Goal: Information Seeking & Learning: Understand process/instructions

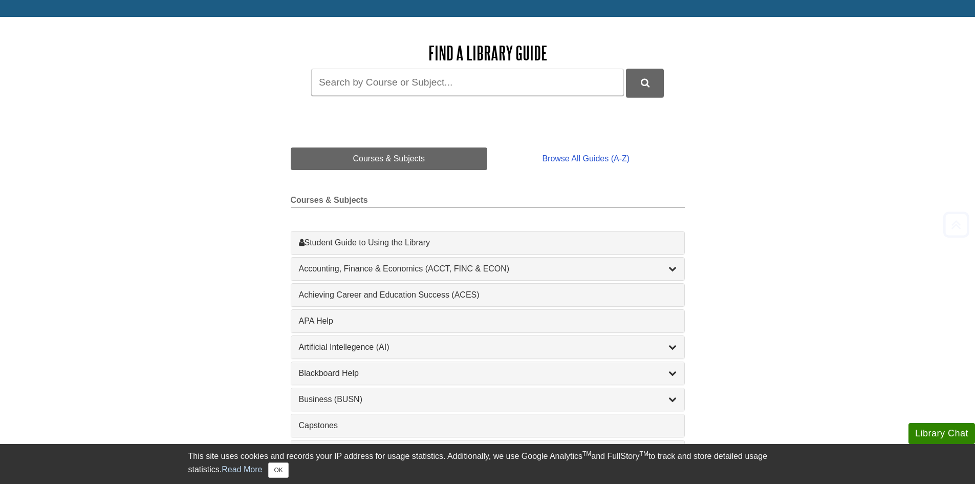
scroll to position [130, 0]
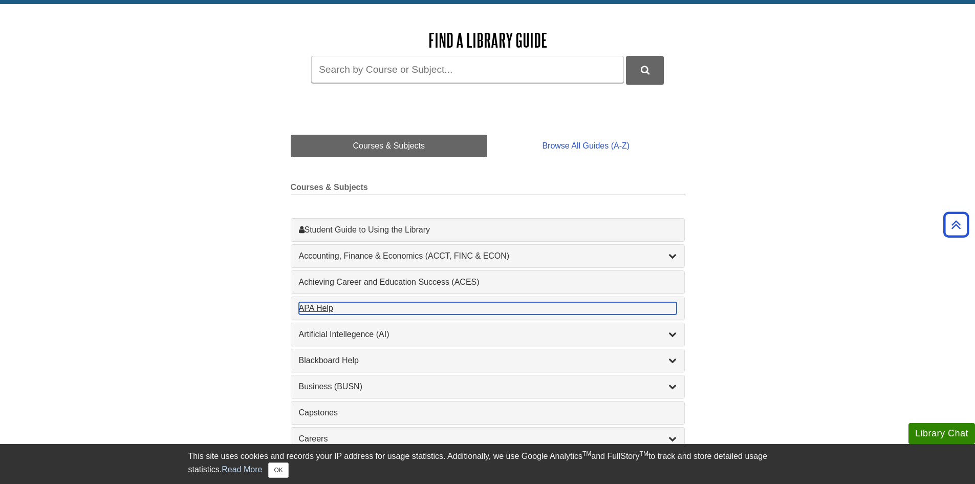
click at [314, 310] on div "APA Help , 1 guides" at bounding box center [488, 308] width 378 height 12
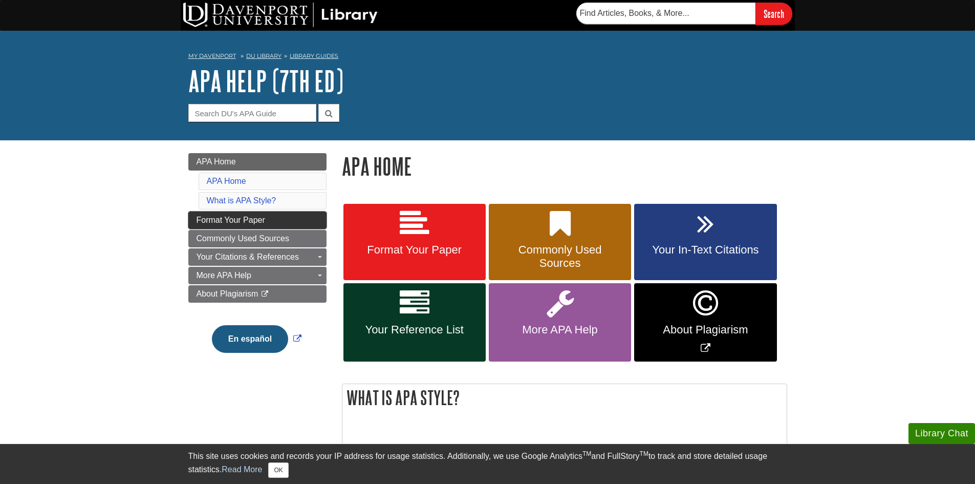
click at [255, 220] on span "Format Your Paper" at bounding box center [231, 220] width 69 height 9
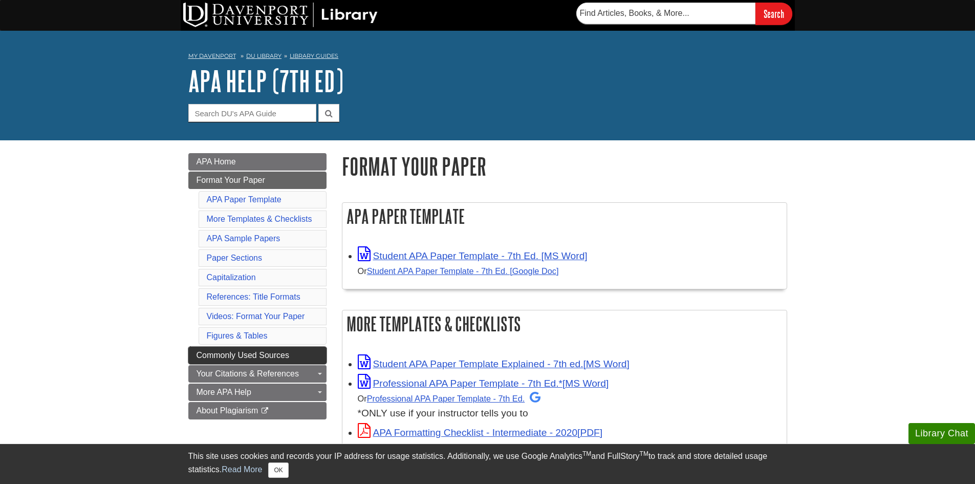
click at [247, 352] on span "Commonly Used Sources" at bounding box center [243, 355] width 93 height 9
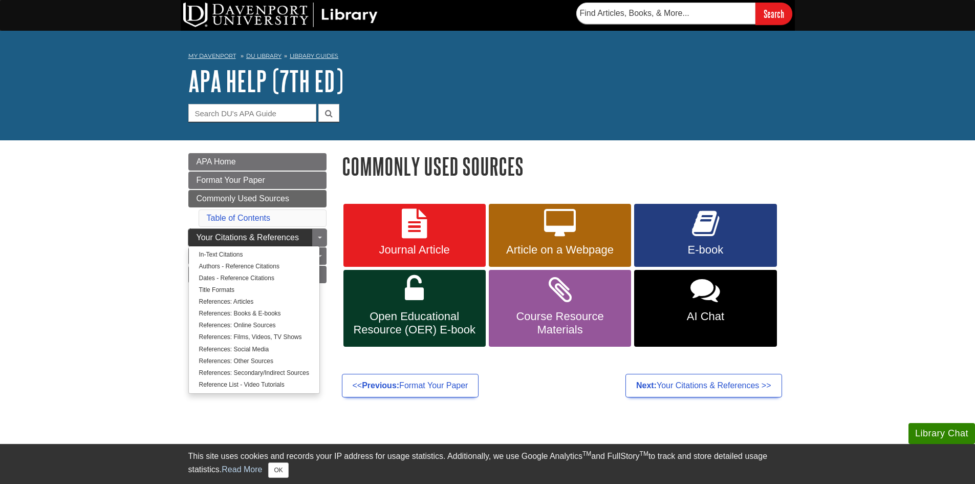
click at [269, 236] on span "Your Citations & References" at bounding box center [248, 237] width 102 height 9
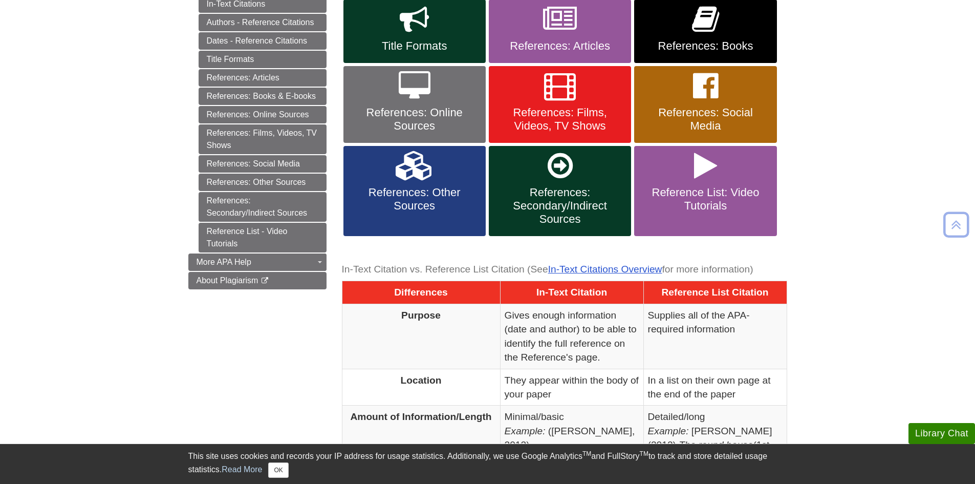
scroll to position [305, 0]
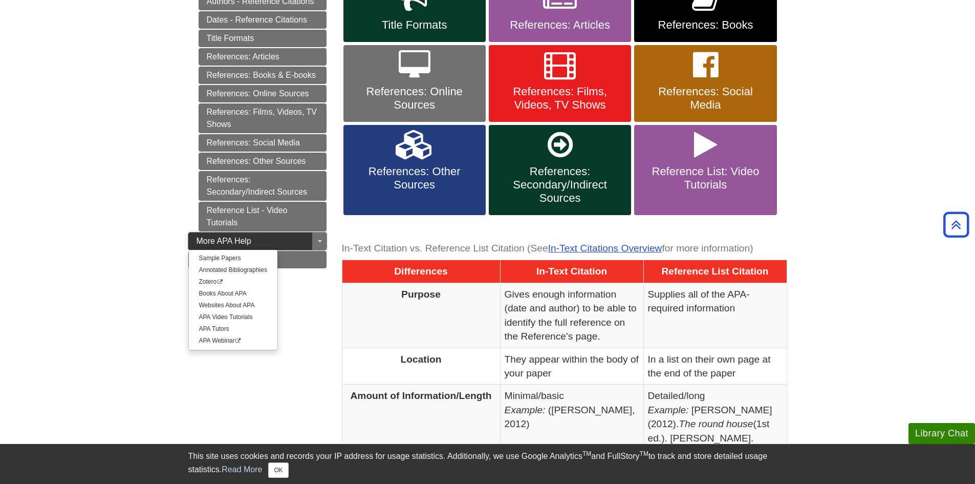
click at [270, 241] on link "More APA Help" at bounding box center [257, 240] width 138 height 17
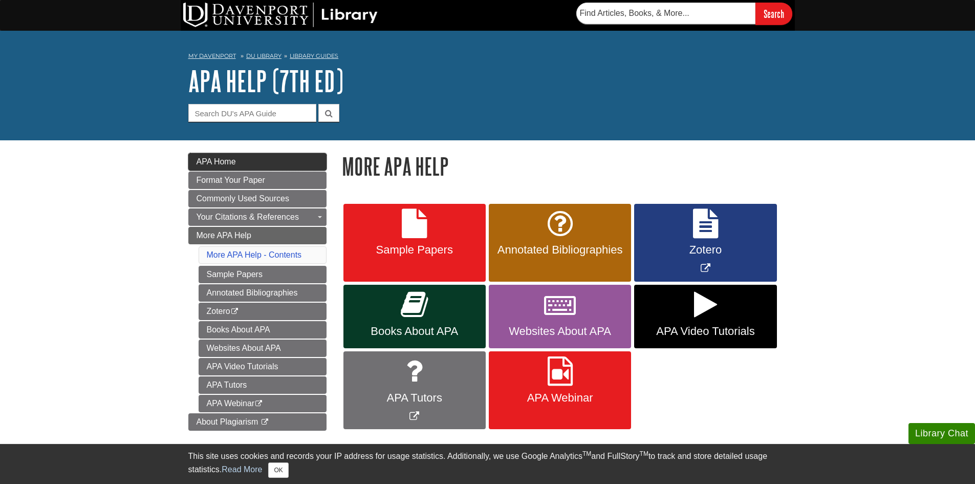
click at [222, 161] on span "APA Home" at bounding box center [216, 161] width 39 height 9
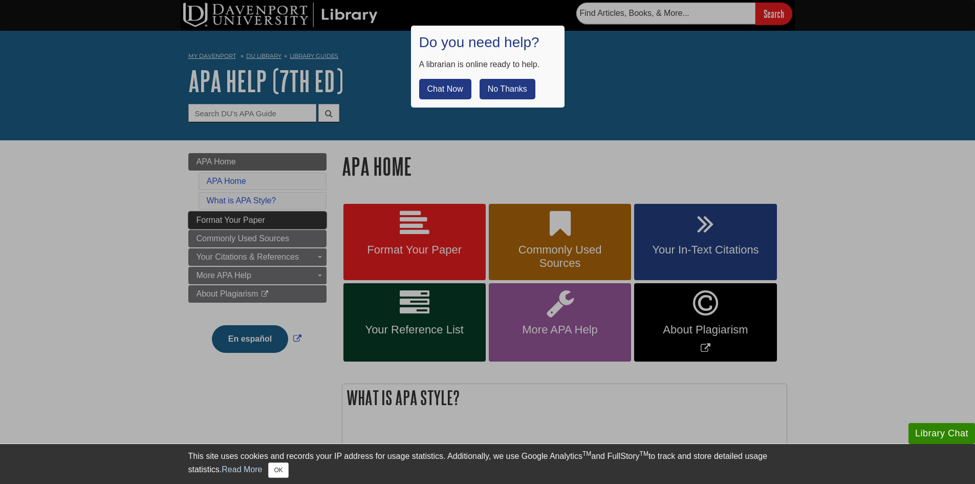
click at [248, 218] on div at bounding box center [487, 242] width 975 height 484
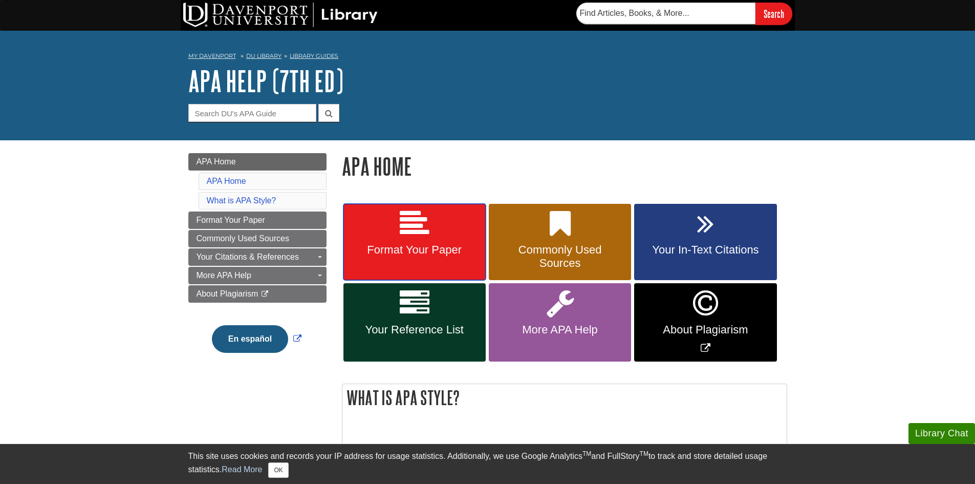
click at [431, 247] on span "Format Your Paper" at bounding box center [414, 249] width 127 height 13
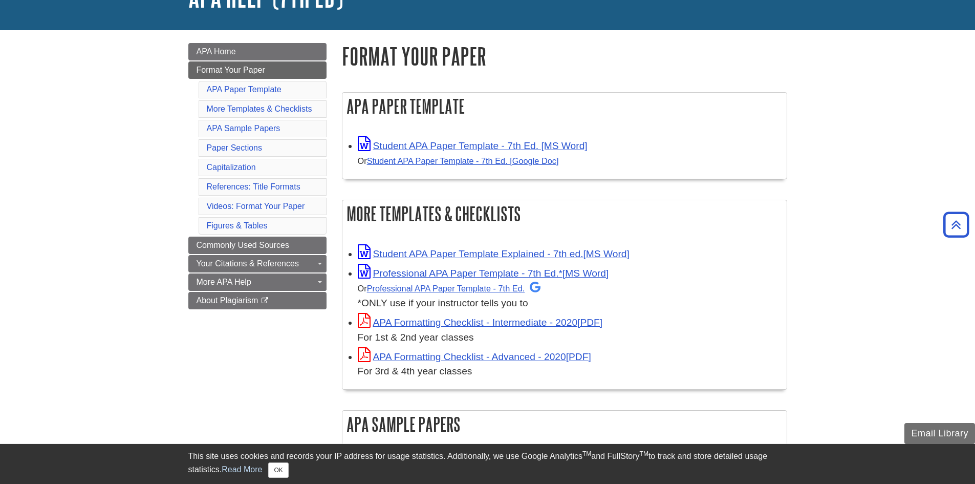
scroll to position [40, 0]
